Goal: Check status: Check status

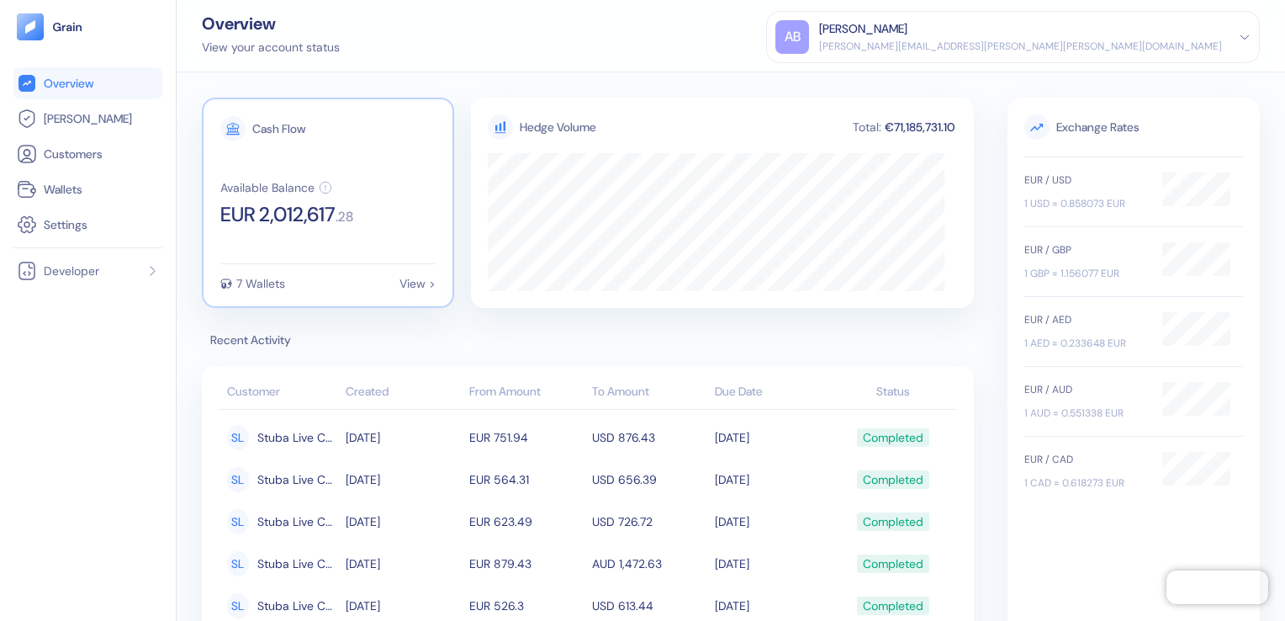
click at [350, 288] on div "7 Wallets View >" at bounding box center [327, 284] width 215 height 12
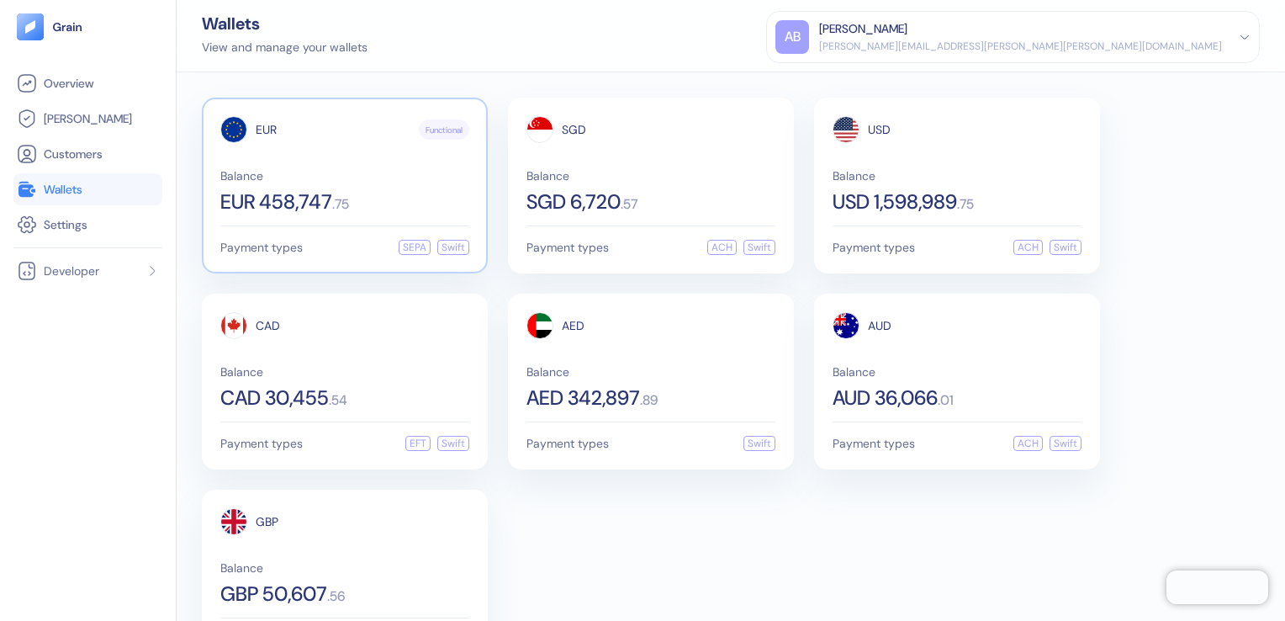
click at [397, 211] on div "EUR Functional Balance EUR 458,747 . 75 Payment types SEPA Swift" at bounding box center [345, 186] width 286 height 176
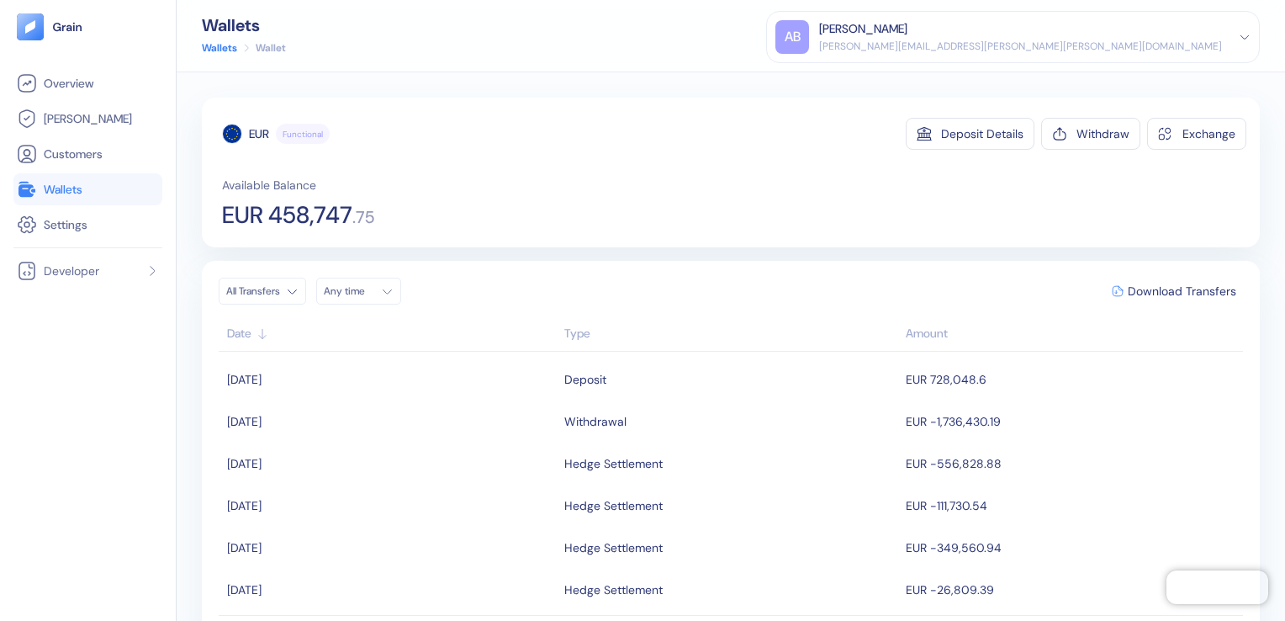
scroll to position [590, 0]
